Goal: Transaction & Acquisition: Purchase product/service

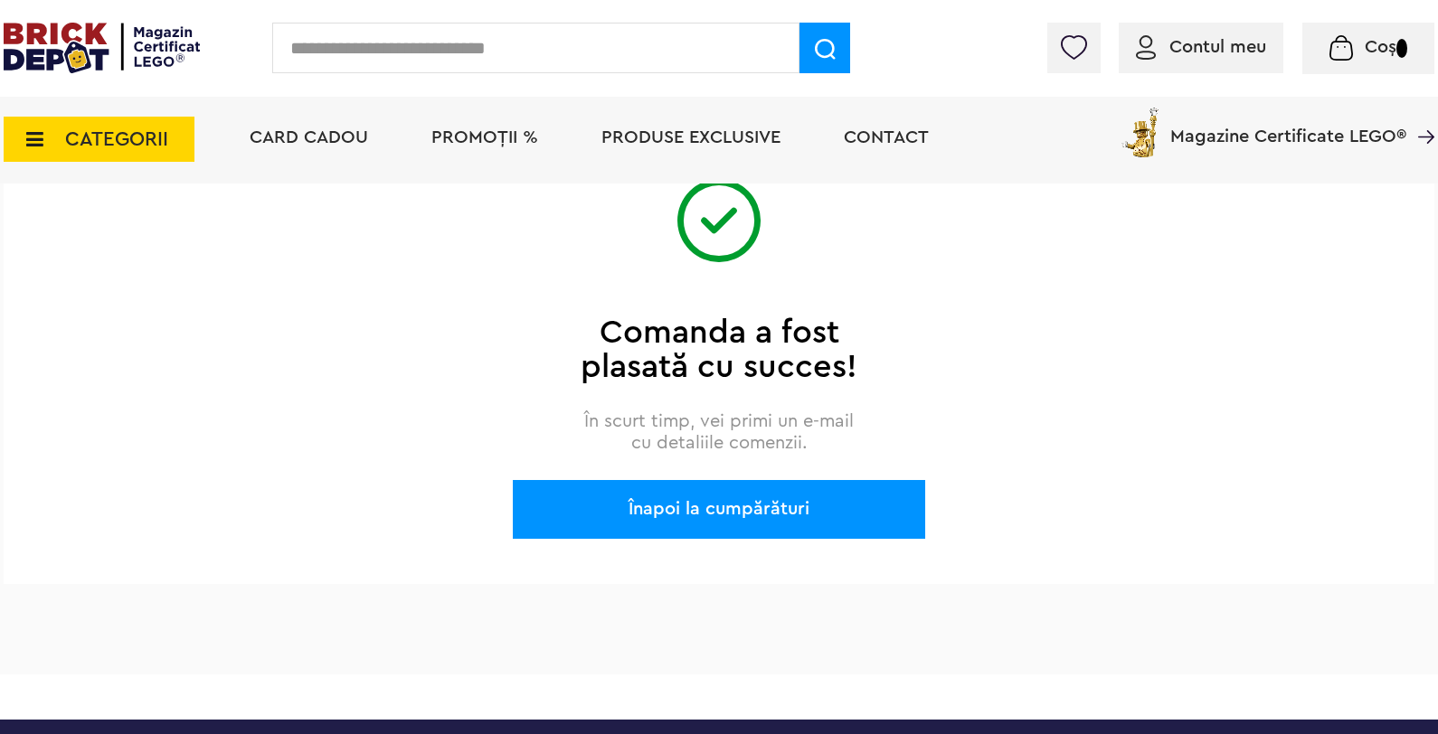
scroll to position [221, 0]
click at [497, 131] on span "Magazine Certificate LEGO®" at bounding box center [1288, 125] width 236 height 42
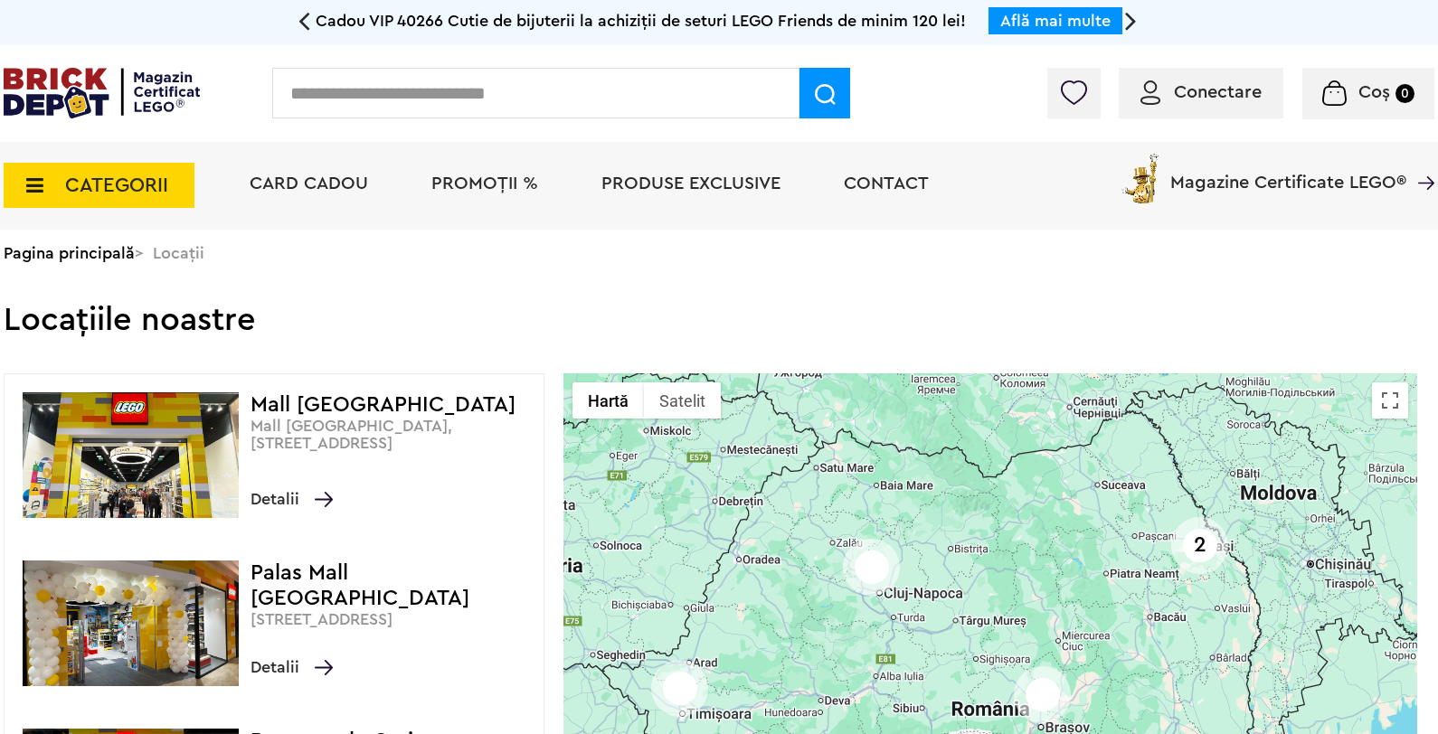
click at [1348, 95] on span "Coș 0" at bounding box center [1367, 92] width 91 height 18
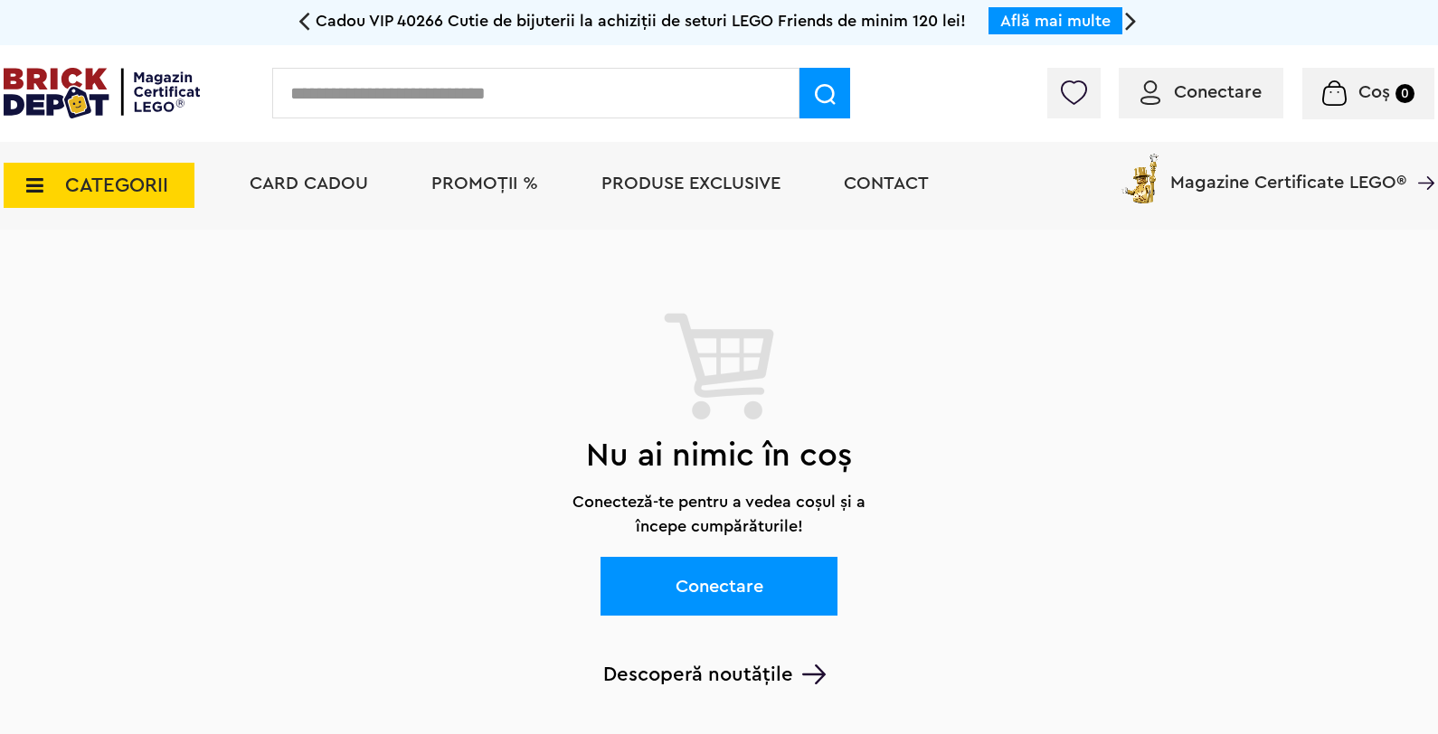
click at [107, 194] on span "CATEGORII" at bounding box center [116, 185] width 103 height 20
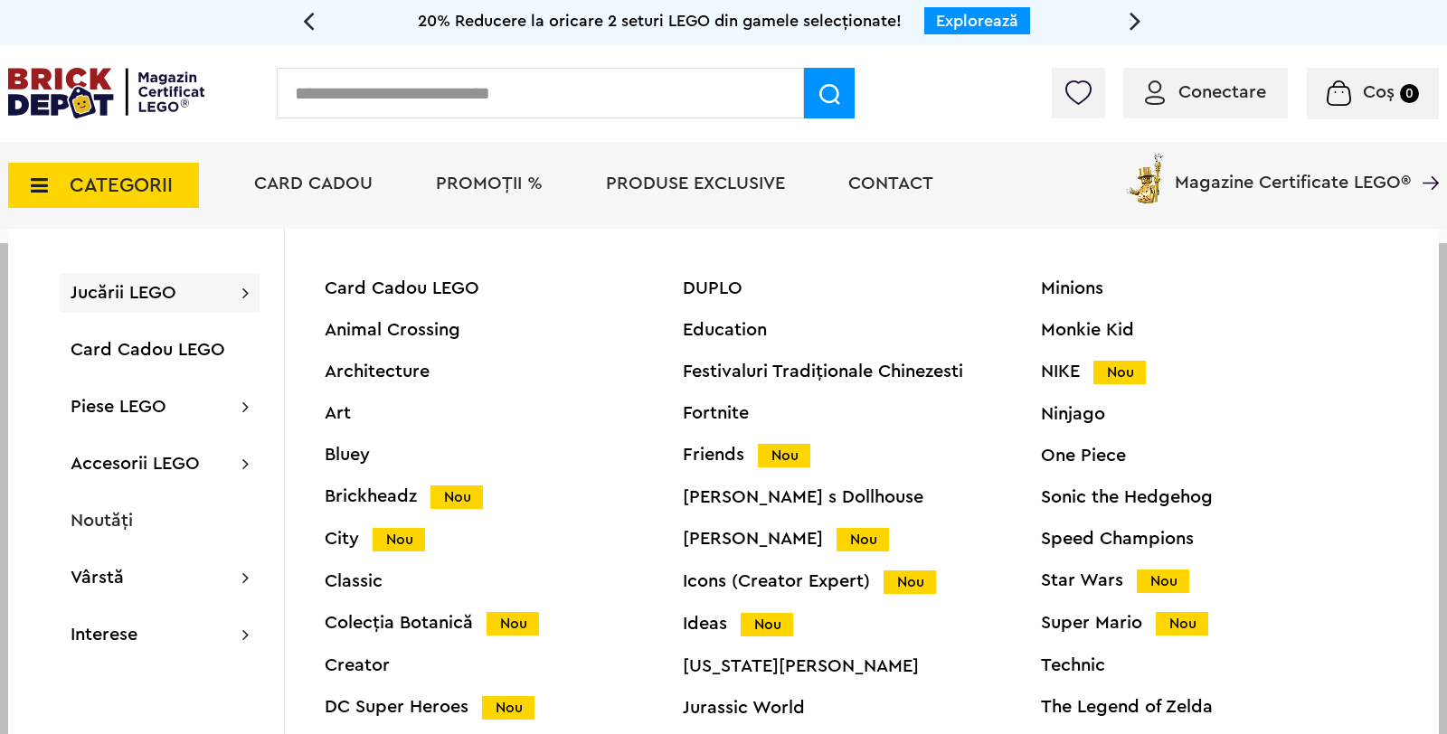
click at [949, 90] on div "Conectare Coș 0 Coș Nu ai nimic în coș Conectare Descoperă noutățile" at bounding box center [723, 93] width 1447 height 97
click at [309, 18] on icon at bounding box center [309, 21] width 12 height 32
click at [1280, 181] on span "Magazine Certificate LEGO®" at bounding box center [1293, 171] width 236 height 42
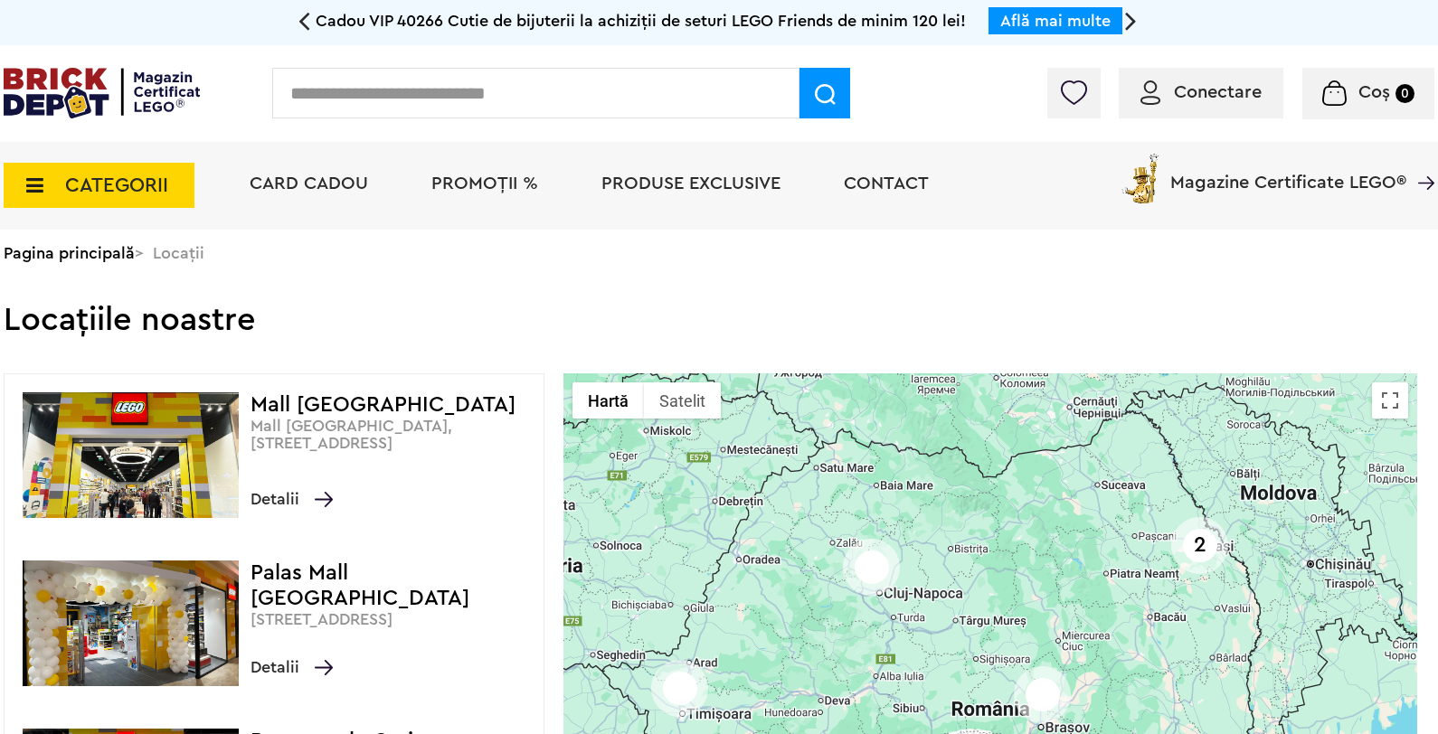
click at [650, 181] on span "Produse exclusive" at bounding box center [690, 184] width 179 height 18
